Goal: Task Accomplishment & Management: Use online tool/utility

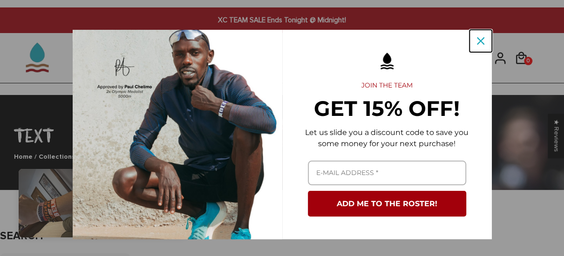
click at [477, 41] on icon "close icon" at bounding box center [480, 40] width 7 height 7
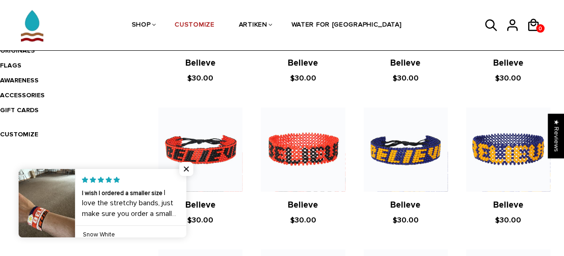
scroll to position [320, 0]
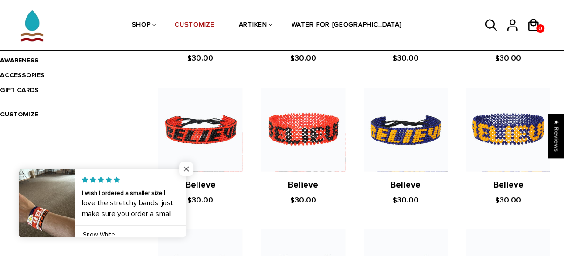
click at [185, 171] on span "Close popup widget" at bounding box center [186, 169] width 14 height 14
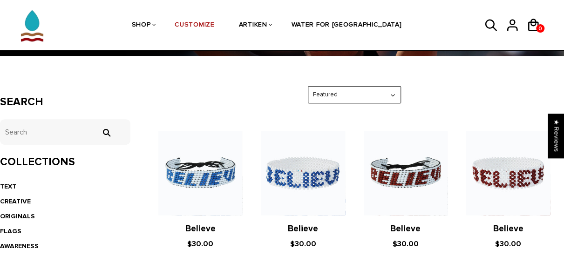
scroll to position [138, 0]
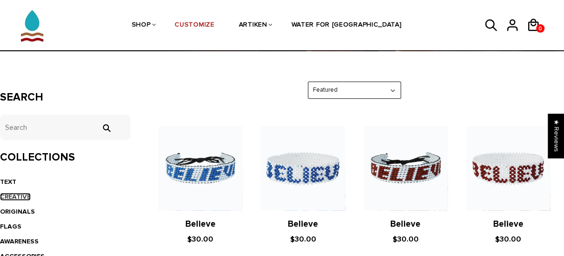
click at [8, 196] on link "CREATIVE" at bounding box center [15, 197] width 31 height 8
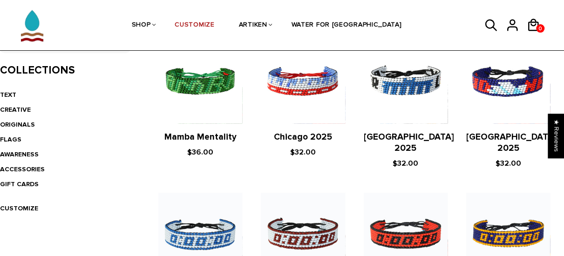
scroll to position [227, 0]
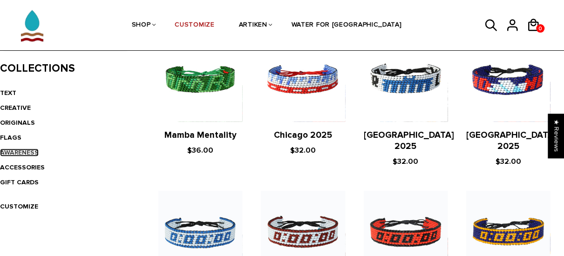
click at [15, 150] on link "AWARENESS" at bounding box center [19, 153] width 39 height 8
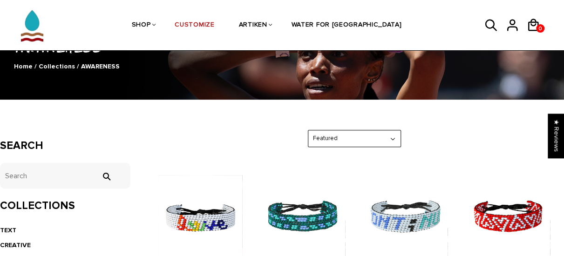
scroll to position [84, 0]
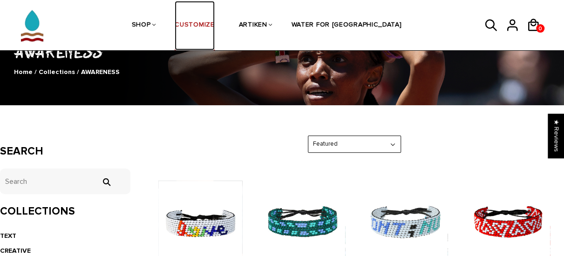
click at [213, 26] on link "CUSTOMIZE" at bounding box center [195, 25] width 40 height 49
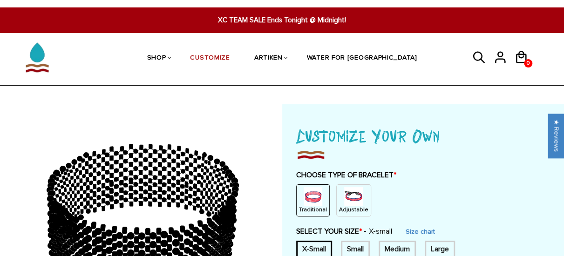
click at [344, 192] on img at bounding box center [353, 196] width 19 height 19
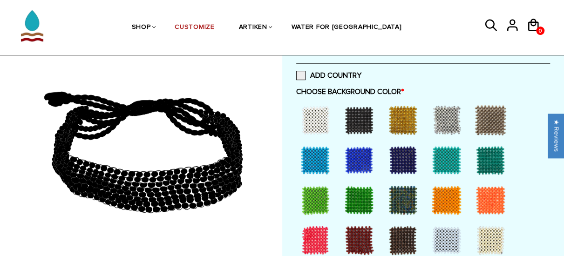
scroll to position [208, 0]
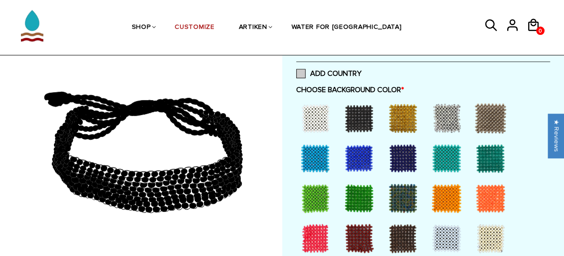
click at [300, 74] on span at bounding box center [300, 73] width 9 height 9
click at [362, 71] on input "ADD COUNTRY" at bounding box center [362, 71] width 0 height 0
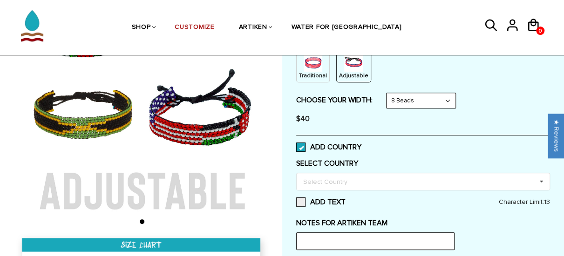
scroll to position [0, 0]
